Goal: Task Accomplishment & Management: Manage account settings

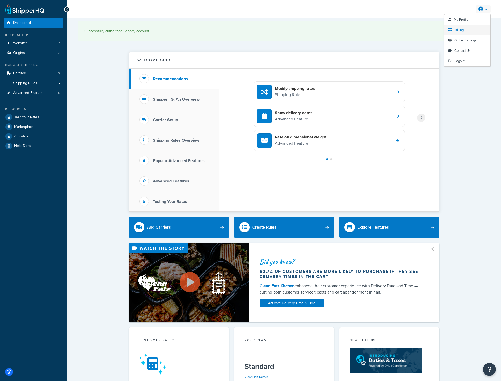
click at [461, 33] on link "Billing" at bounding box center [467, 30] width 46 height 10
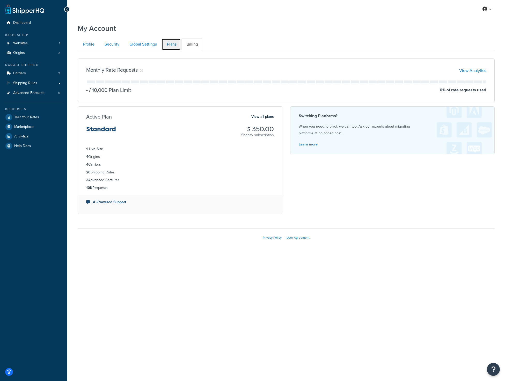
click at [171, 42] on link "Plans" at bounding box center [170, 45] width 19 height 12
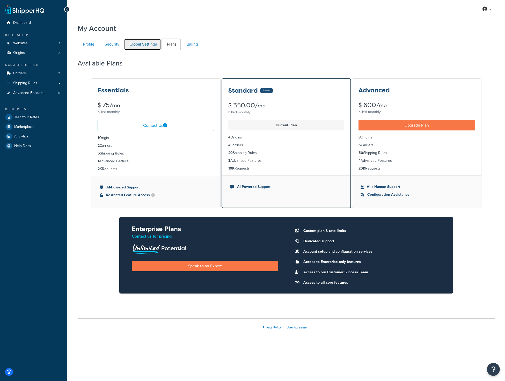
click at [152, 46] on link "Global Settings" at bounding box center [142, 45] width 37 height 12
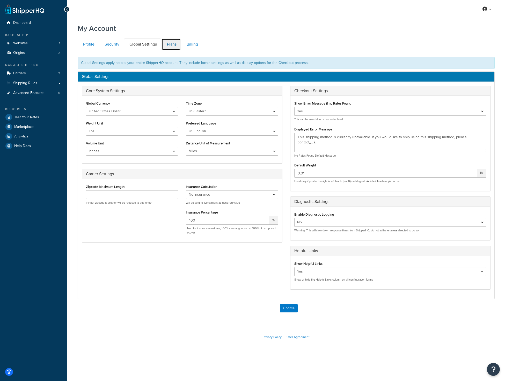
click at [169, 44] on link "Plans" at bounding box center [170, 45] width 19 height 12
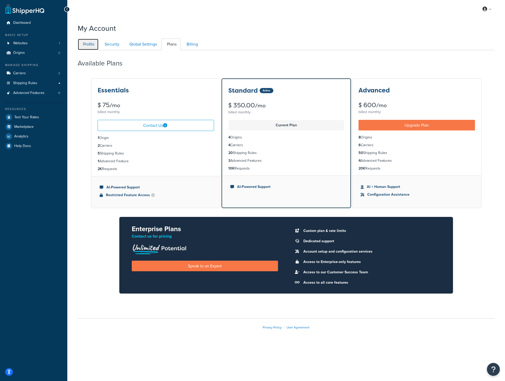
click at [95, 50] on link "Profile" at bounding box center [88, 45] width 21 height 12
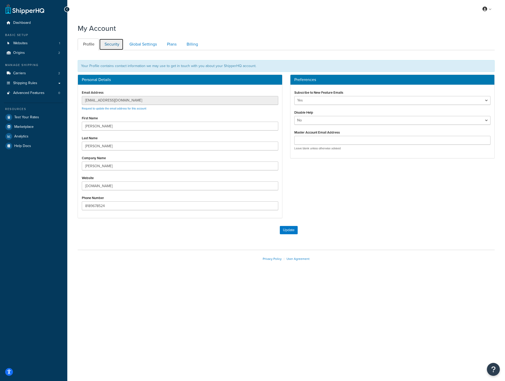
click at [112, 47] on link "Security" at bounding box center [111, 45] width 24 height 12
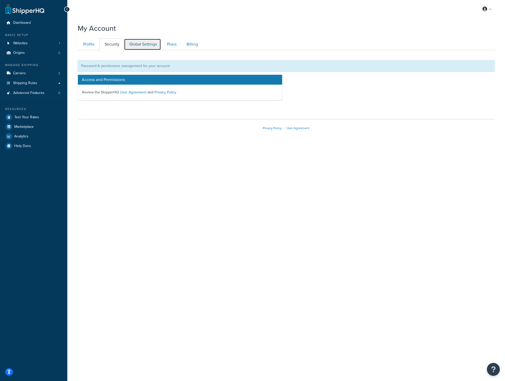
click at [144, 46] on link "Global Settings" at bounding box center [142, 45] width 37 height 12
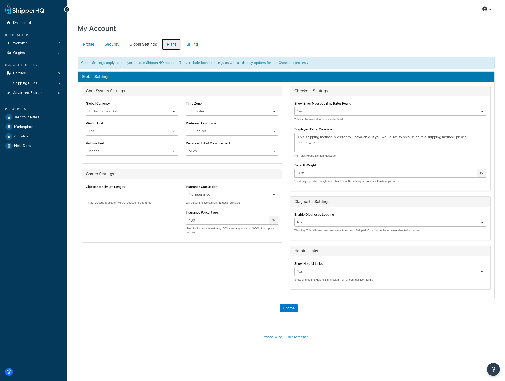
click at [174, 45] on link "Plans" at bounding box center [170, 45] width 19 height 12
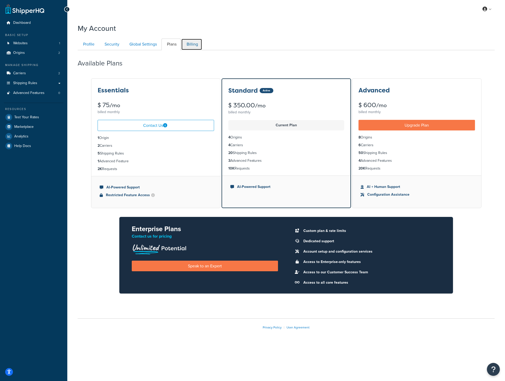
click at [187, 45] on link "Billing" at bounding box center [191, 45] width 21 height 12
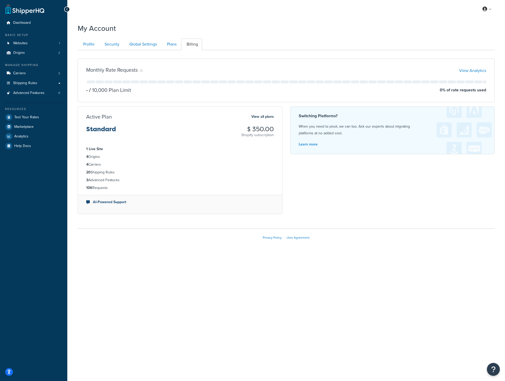
drag, startPoint x: 419, startPoint y: 263, endPoint x: 79, endPoint y: 23, distance: 415.7
click at [76, 24] on div "My Profile Billing Global Settings Contact Us Logout My Account Contact Us Send…" at bounding box center [285, 190] width 437 height 381
click at [338, 38] on div "Profile Security Global Settings Plans Billing Your Profile contains contact in…" at bounding box center [286, 127] width 417 height 182
drag, startPoint x: 73, startPoint y: 31, endPoint x: 394, endPoint y: 279, distance: 405.2
click at [389, 286] on div "My Profile Billing Global Settings Contact Us Logout My Account Contact Us Send…" at bounding box center [285, 190] width 437 height 381
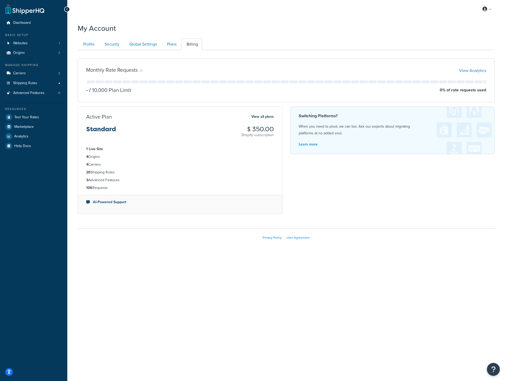
drag, startPoint x: 395, startPoint y: 264, endPoint x: 374, endPoint y: 253, distance: 23.1
click at [394, 264] on div "My Profile Billing Global Settings Contact Us Logout My Account Contact Us Send…" at bounding box center [285, 190] width 437 height 381
drag, startPoint x: 343, startPoint y: 250, endPoint x: 80, endPoint y: 21, distance: 349.0
click at [80, 21] on div "My Account Contact Us Send Us A Message Contact Information Name * Email * Comp…" at bounding box center [285, 140] width 437 height 238
click at [169, 26] on div "My Account" at bounding box center [286, 27] width 417 height 13
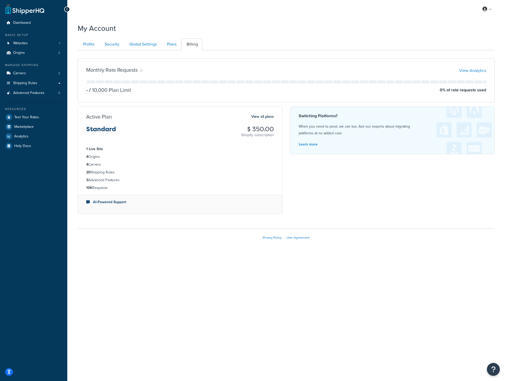
drag, startPoint x: 455, startPoint y: 270, endPoint x: 76, endPoint y: 31, distance: 447.7
click at [77, 31] on div "My Profile Billing Global Settings Contact Us Logout My Account Contact Us Send…" at bounding box center [285, 190] width 437 height 381
click at [132, 27] on div "My Account" at bounding box center [286, 27] width 417 height 13
click at [379, 262] on div "My Profile Billing Global Settings Contact Us Logout My Account Contact Us Send…" at bounding box center [285, 190] width 437 height 381
drag, startPoint x: 335, startPoint y: 239, endPoint x: 78, endPoint y: 23, distance: 336.1
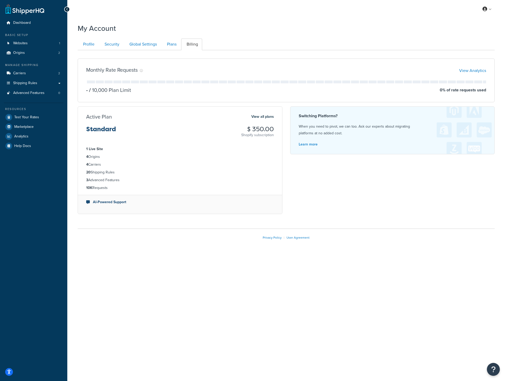
click at [78, 23] on div "My Account Contact Us Send Us A Message Contact Information Name * Email * Comp…" at bounding box center [285, 140] width 437 height 238
click at [329, 268] on div "My Profile Billing Global Settings Contact Us Logout My Account Contact Us Send…" at bounding box center [285, 190] width 437 height 381
drag, startPoint x: 328, startPoint y: 250, endPoint x: 280, endPoint y: 223, distance: 55.1
click at [280, 223] on div "My Account Contact Us Send Us A Message Contact Information Name * Email * Comp…" at bounding box center [285, 140] width 437 height 238
click at [399, 312] on div "My Profile Billing Global Settings Contact Us Logout My Account Contact Us Send…" at bounding box center [285, 190] width 437 height 381
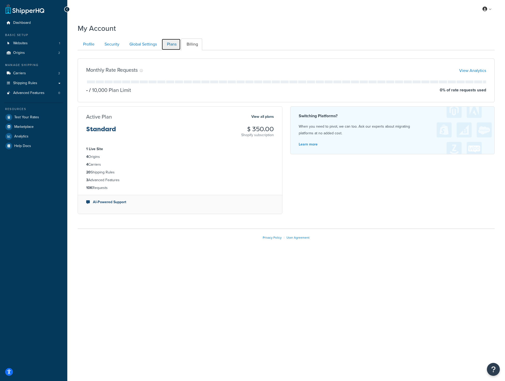
click at [167, 44] on link "Plans" at bounding box center [170, 45] width 19 height 12
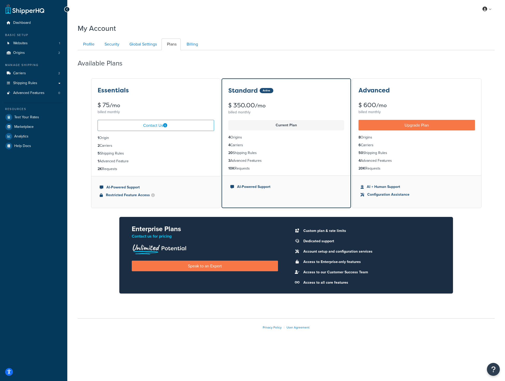
click at [27, 227] on div "Dashboard Basic Setup Websites 1 Origins 2 Manage Shipping Carriers 2 Shipping …" at bounding box center [33, 190] width 67 height 381
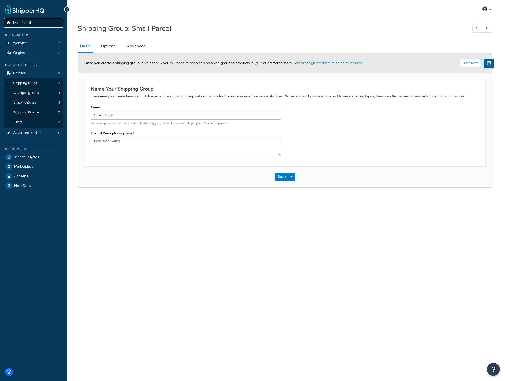
click at [18, 26] on link "Dashboard" at bounding box center [33, 23] width 59 height 10
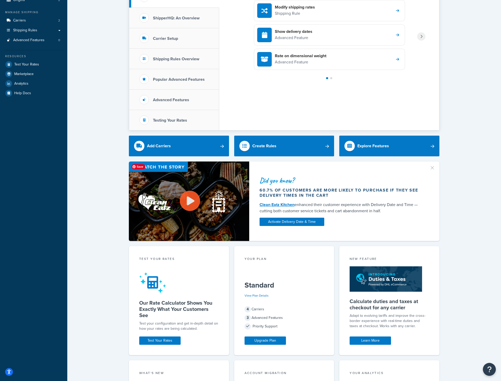
scroll to position [149, 0]
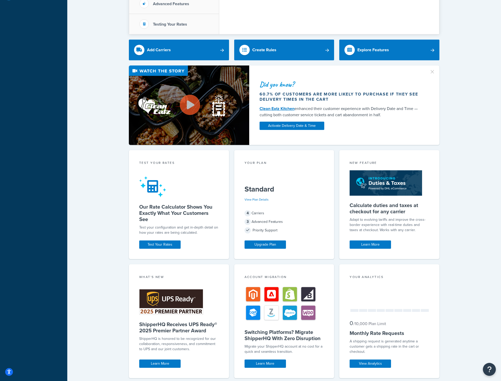
click at [274, 189] on h5 "Standard" at bounding box center [283, 189] width 79 height 8
click at [258, 198] on link "View Plan Details" at bounding box center [256, 199] width 24 height 5
